Goal: Transaction & Acquisition: Download file/media

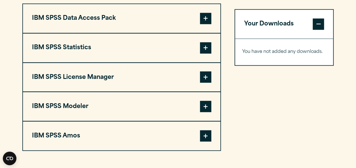
scroll to position [469, 0]
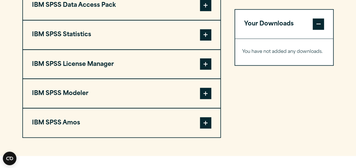
click at [211, 123] on span at bounding box center [205, 122] width 11 height 11
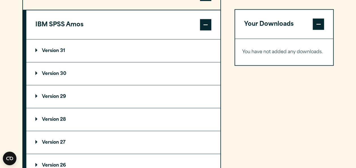
scroll to position [569, 0]
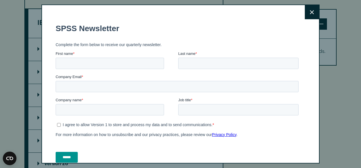
click at [310, 12] on icon at bounding box center [312, 12] width 4 height 4
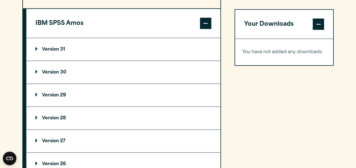
click at [52, 93] on p "Version 29" at bounding box center [50, 95] width 31 height 5
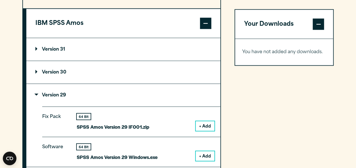
click at [206, 156] on button "+ Add" at bounding box center [205, 157] width 19 height 10
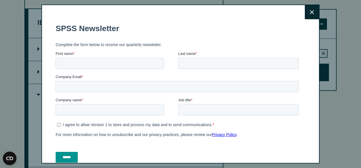
click at [305, 12] on button "Close" at bounding box center [312, 12] width 14 height 14
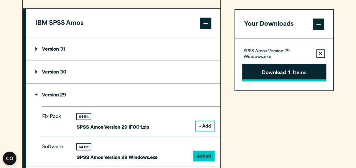
click at [281, 70] on button "Download 1 Items" at bounding box center [284, 73] width 84 height 18
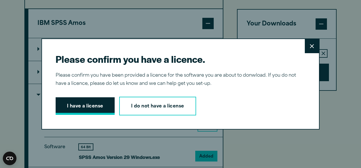
click at [83, 106] on button "I have a license" at bounding box center [85, 107] width 59 height 18
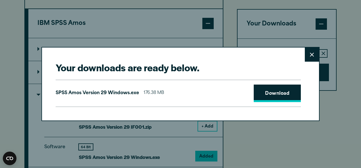
click at [263, 91] on link "Download" at bounding box center [277, 94] width 47 height 18
click at [308, 51] on button "Close" at bounding box center [312, 55] width 14 height 14
